Goal: Task Accomplishment & Management: Use online tool/utility

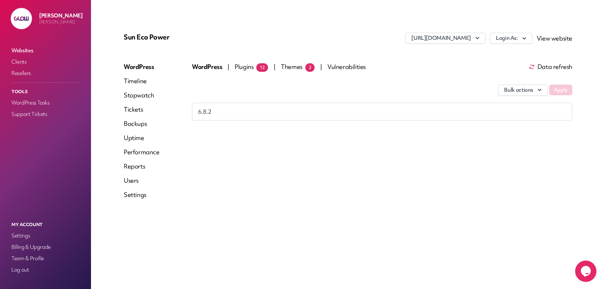
click at [145, 166] on link "Reports" at bounding box center [142, 166] width 36 height 9
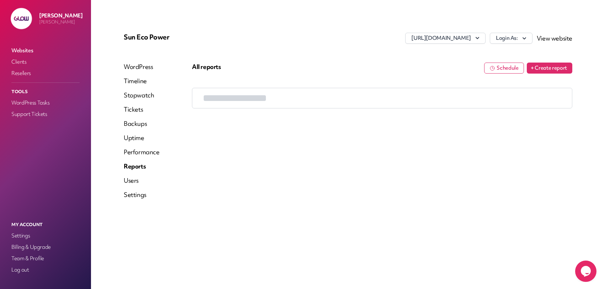
click at [135, 63] on link "WordPress" at bounding box center [142, 67] width 36 height 9
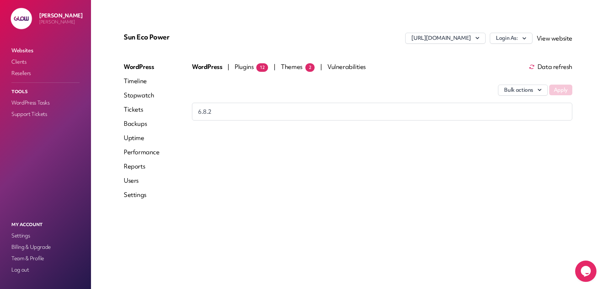
click at [135, 78] on link "Timeline" at bounding box center [142, 81] width 36 height 9
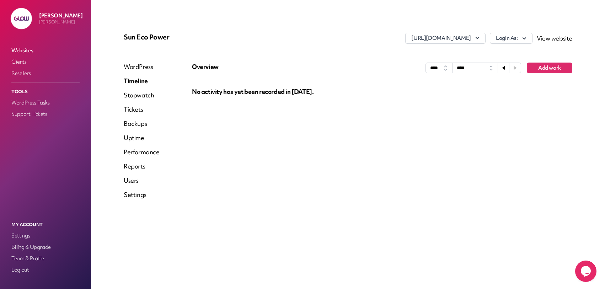
click at [140, 65] on link "WordPress" at bounding box center [142, 67] width 36 height 9
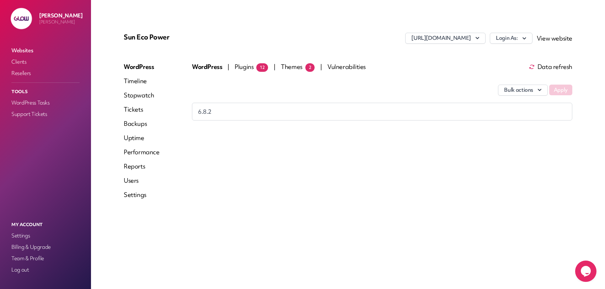
click at [301, 68] on span "Themes 2" at bounding box center [298, 67] width 34 height 8
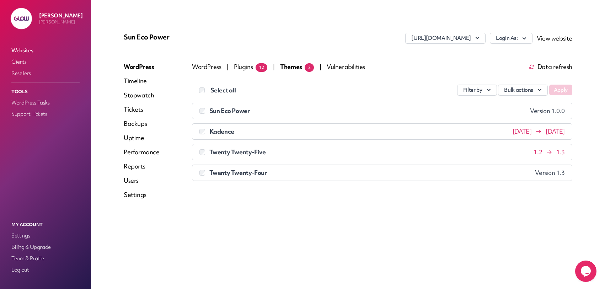
click at [218, 91] on label "Select all" at bounding box center [223, 90] width 26 height 9
click at [246, 133] on div "Kadence [DATE] [DATE]" at bounding box center [381, 131] width 365 height 7
click at [561, 132] on span "[DATE] [DATE]" at bounding box center [539, 131] width 52 height 7
click at [528, 91] on button "Bulk actions" at bounding box center [523, 90] width 50 height 11
click at [525, 106] on link "Update" at bounding box center [508, 106] width 79 height 13
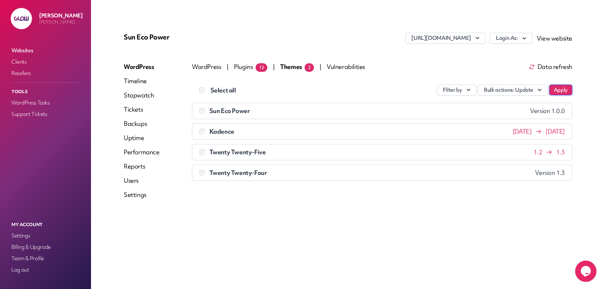
click at [560, 89] on button "Apply" at bounding box center [560, 90] width 23 height 11
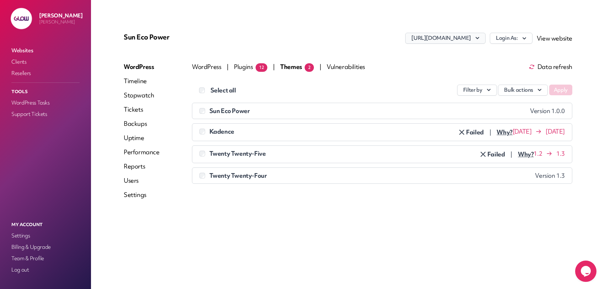
click at [479, 34] on button "[URL][DOMAIN_NAME]" at bounding box center [445, 38] width 80 height 11
click at [480, 27] on div "Sun Eco Power [URL][DOMAIN_NAME] [URL][DOMAIN_NAME] Add another site Login As: …" at bounding box center [348, 118] width 466 height 189
click at [507, 134] on span "Why?" at bounding box center [505, 132] width 16 height 7
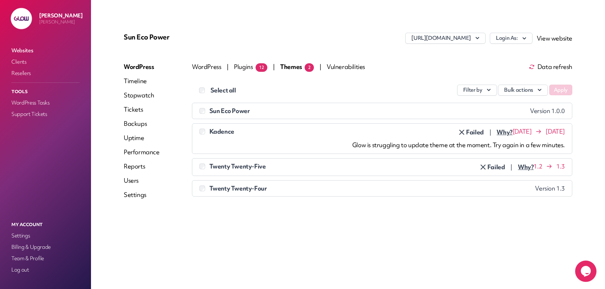
click at [439, 144] on div "Glow is struggling to update theme at the moment. Try again in a few minutes." at bounding box center [381, 145] width 365 height 9
click at [445, 139] on body "[PERSON_NAME] Websites Clients Resellers Tools WordPress Tasks Support Tickets …" at bounding box center [302, 175] width 605 height 350
click at [417, 160] on li "Twenty Twenty-Five 1.2 1.3 Failed | Why? [PERSON_NAME] is struggling to update …" at bounding box center [382, 167] width 380 height 18
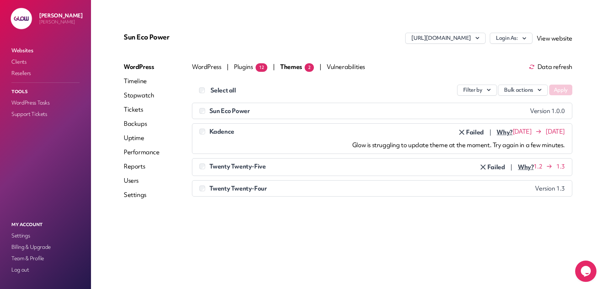
click at [466, 133] on icon at bounding box center [461, 132] width 9 height 9
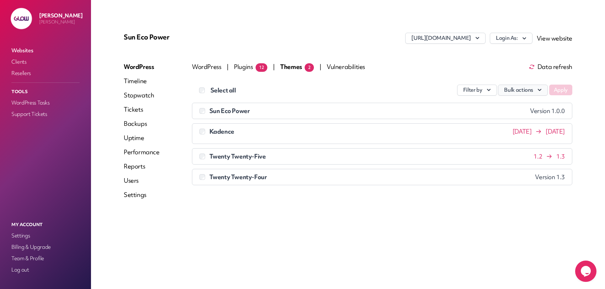
click at [522, 92] on button "Bulk actions" at bounding box center [523, 90] width 50 height 11
click at [521, 101] on link "Update" at bounding box center [508, 106] width 79 height 13
click at [562, 92] on button "Apply" at bounding box center [560, 90] width 23 height 11
click at [555, 68] on span "Data refresh" at bounding box center [550, 67] width 43 height 6
click at [519, 93] on button "Bulk actions" at bounding box center [523, 90] width 50 height 11
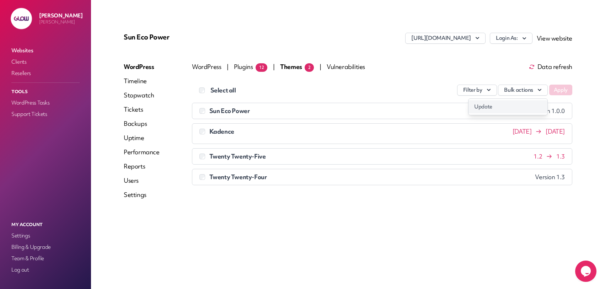
click at [518, 102] on link "Update" at bounding box center [508, 106] width 79 height 13
click at [560, 91] on button "Apply" at bounding box center [560, 90] width 23 height 11
click at [301, 68] on span "Themes 2" at bounding box center [297, 67] width 34 height 8
click at [251, 69] on span "Plugins 12" at bounding box center [250, 67] width 33 height 8
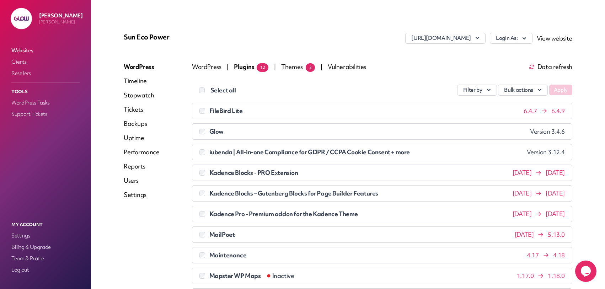
click at [302, 69] on span "Themes 2" at bounding box center [298, 67] width 34 height 8
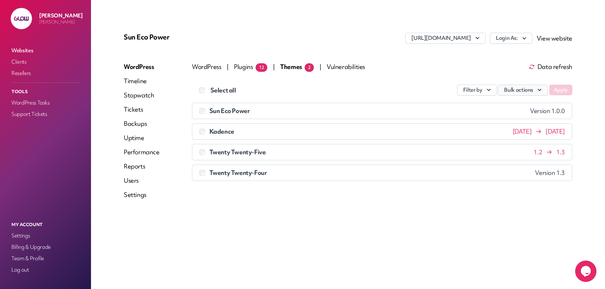
click at [523, 90] on button "Bulk actions" at bounding box center [523, 90] width 50 height 11
click at [518, 106] on link "Update" at bounding box center [508, 106] width 79 height 13
click at [564, 89] on button "Apply" at bounding box center [560, 90] width 23 height 11
click at [356, 218] on div "Sun Eco Power [URL][DOMAIN_NAME] Login As: View website WordPress Timeline Stop…" at bounding box center [348, 144] width 483 height 255
click at [466, 135] on icon at bounding box center [461, 132] width 9 height 9
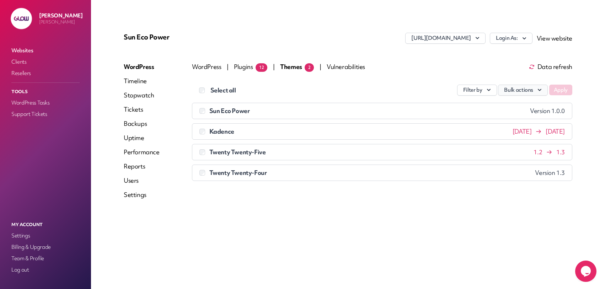
click at [526, 94] on button "Bulk actions" at bounding box center [523, 90] width 50 height 11
click at [521, 106] on link "Update" at bounding box center [508, 106] width 79 height 13
click at [563, 90] on button "Apply" at bounding box center [560, 90] width 23 height 11
click at [286, 69] on span "Themes 2" at bounding box center [297, 67] width 34 height 8
click at [250, 67] on span "Plugins 12" at bounding box center [250, 67] width 33 height 8
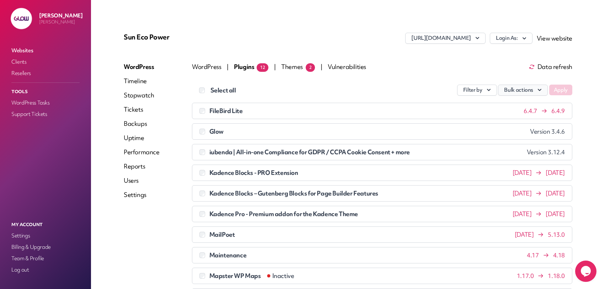
click at [518, 87] on button "Bulk actions" at bounding box center [523, 90] width 50 height 11
click at [506, 111] on link "Update" at bounding box center [508, 106] width 79 height 13
click at [555, 91] on button "Apply" at bounding box center [560, 90] width 23 height 11
click at [518, 89] on button "Bulk actions" at bounding box center [523, 90] width 50 height 11
click at [513, 110] on link "Update" at bounding box center [508, 106] width 79 height 13
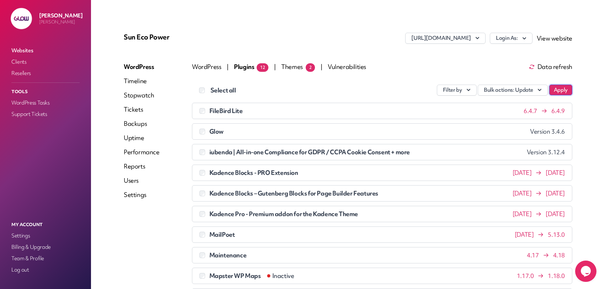
click at [556, 92] on button "Apply" at bounding box center [560, 90] width 23 height 11
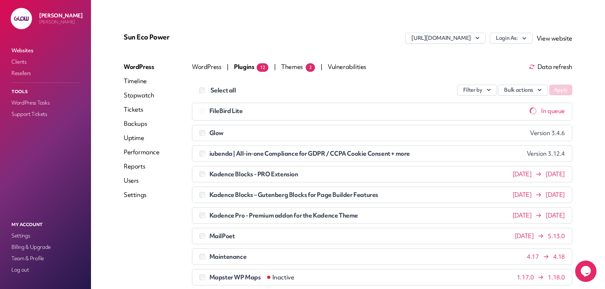
click at [336, 95] on div "Filter by Bulk actions Apply" at bounding box center [419, 90] width 307 height 11
click at [337, 95] on div "Filter by Bulk actions Apply" at bounding box center [419, 90] width 307 height 11
click at [402, 110] on div "FileBird Lite In queue" at bounding box center [381, 110] width 365 height 7
click at [451, 113] on div "FileBird Lite In queue" at bounding box center [381, 110] width 365 height 7
click at [207, 110] on span at bounding box center [203, 111] width 9 height 8
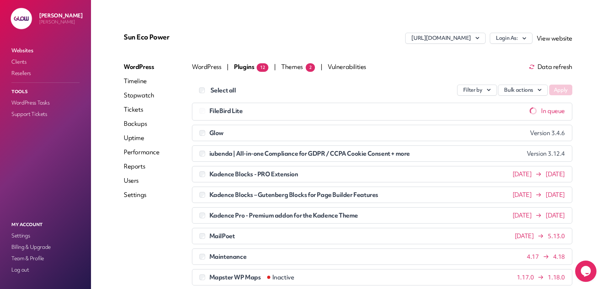
click at [548, 70] on span "Data refresh" at bounding box center [550, 67] width 43 height 6
